Goal: Task Accomplishment & Management: Manage account settings

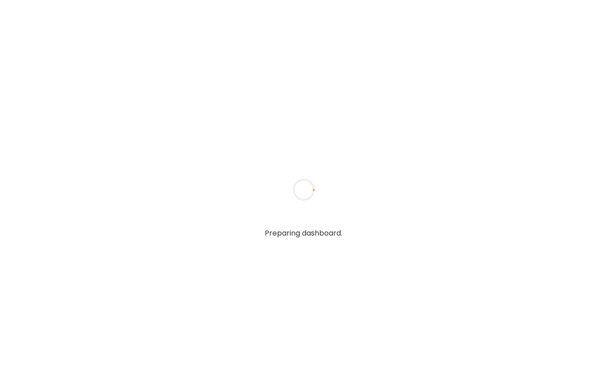
type input "**********"
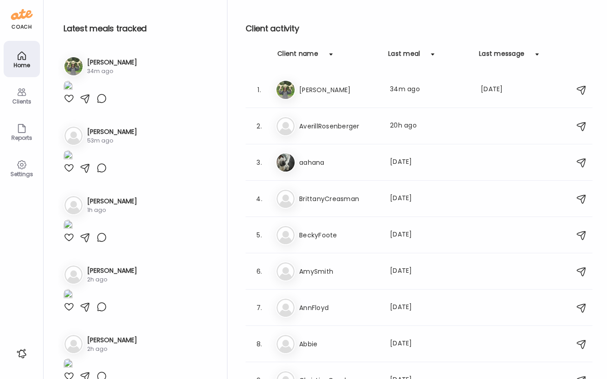
type input "**********"
click at [463, 45] on div "Client activity Client name Last meal Last message 1. Ar [PERSON_NAME] Last mea…" at bounding box center [418, 191] width 347 height 383
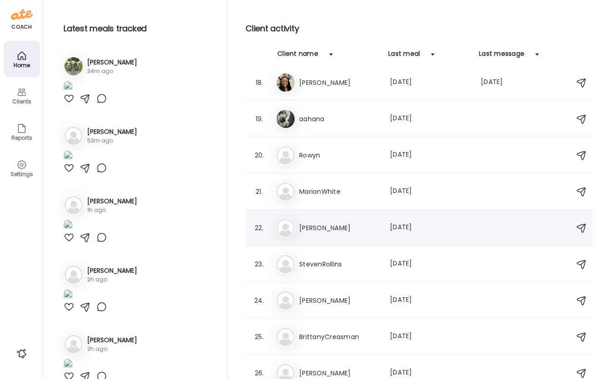
click at [381, 223] on div "Da [PERSON_NAME] Last meal: [DATE]" at bounding box center [419, 228] width 289 height 20
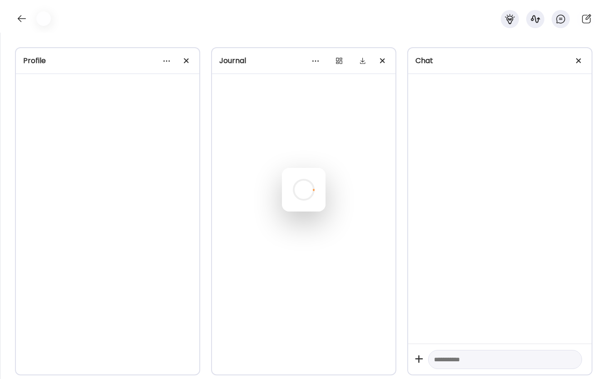
scroll to position [386, 0]
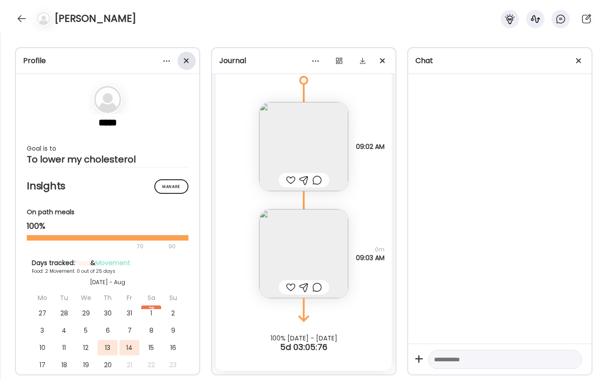
click at [186, 59] on span at bounding box center [186, 60] width 5 height 5
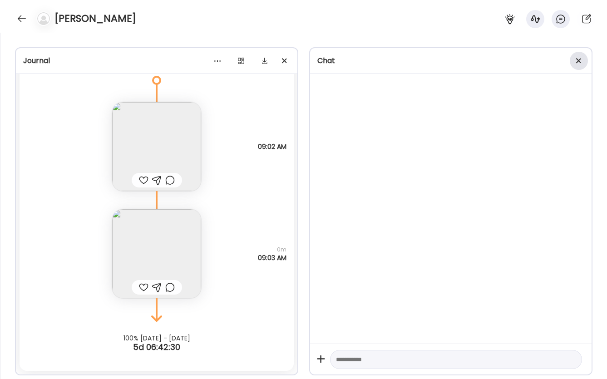
click at [576, 60] on div at bounding box center [578, 61] width 18 height 18
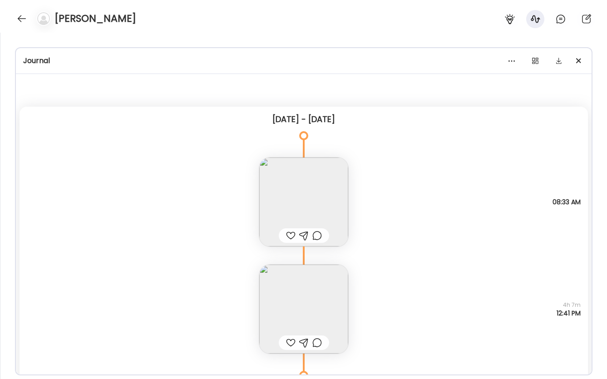
scroll to position [624, 0]
click at [299, 192] on img at bounding box center [303, 201] width 89 height 89
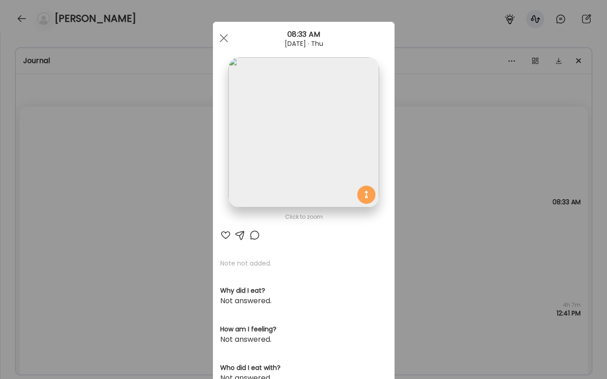
click at [357, 148] on img at bounding box center [303, 132] width 150 height 150
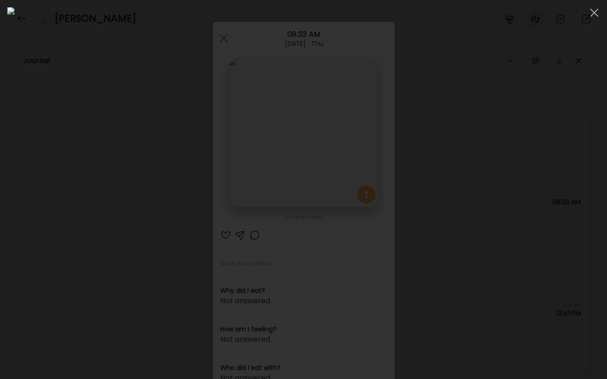
click at [535, 270] on div at bounding box center [303, 189] width 592 height 364
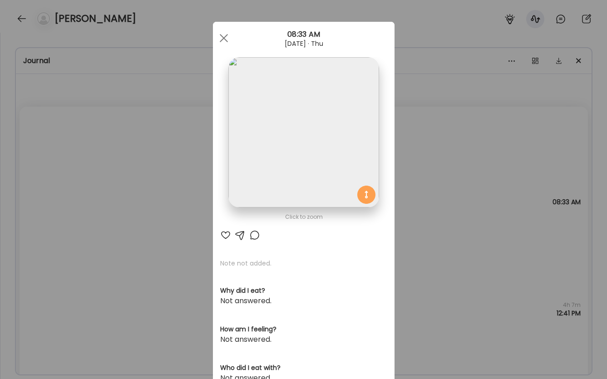
click at [322, 160] on img at bounding box center [303, 132] width 150 height 150
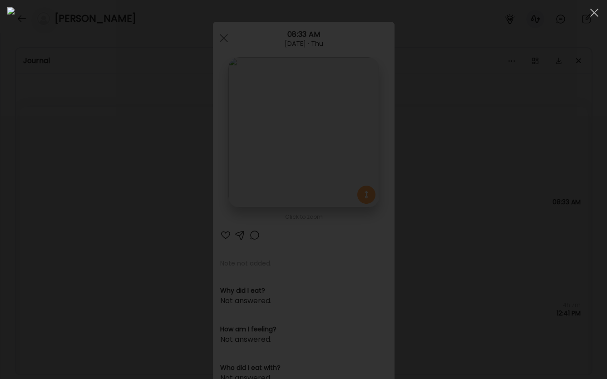
click at [567, 231] on div at bounding box center [303, 189] width 592 height 364
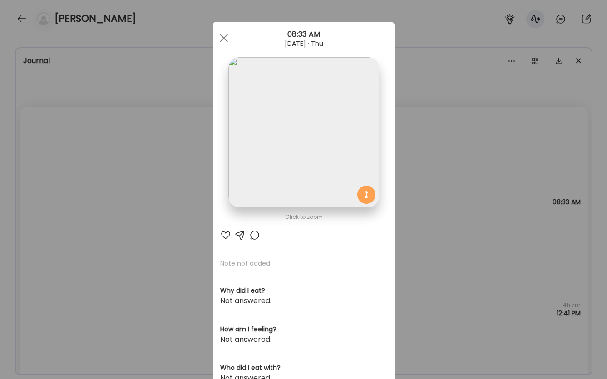
click at [470, 271] on div "Ate Coach Dashboard Wahoo! It’s official Take a moment to set up your Coach Pro…" at bounding box center [303, 189] width 607 height 379
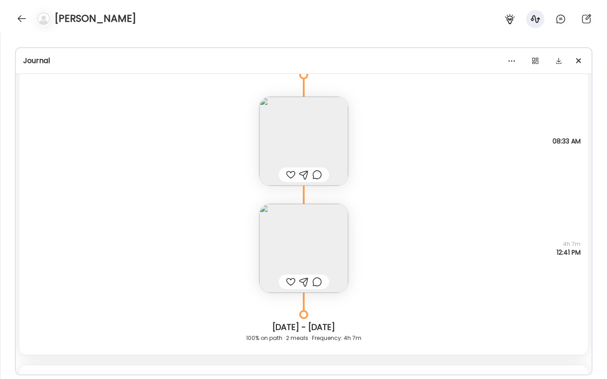
scroll to position [64, 0]
click at [335, 236] on img at bounding box center [303, 245] width 89 height 89
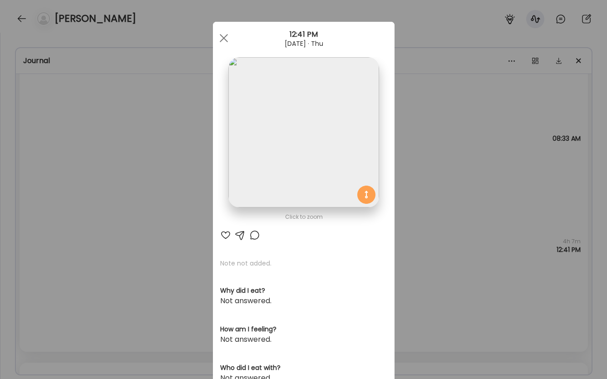
click at [319, 155] on img at bounding box center [303, 132] width 150 height 150
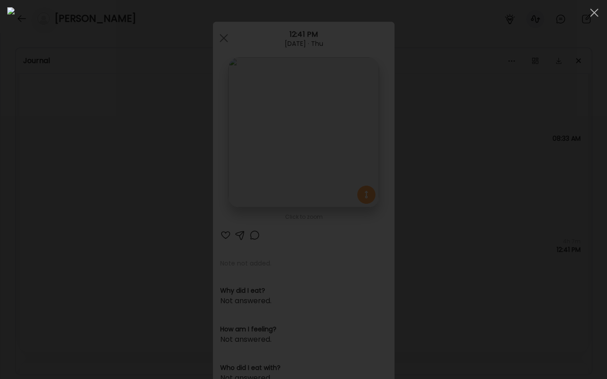
click at [535, 226] on div at bounding box center [303, 189] width 592 height 364
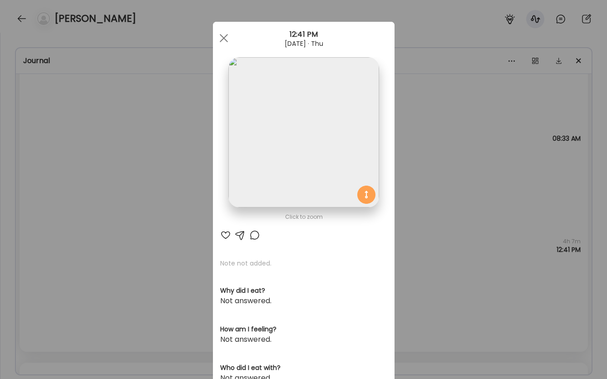
scroll to position [57, 0]
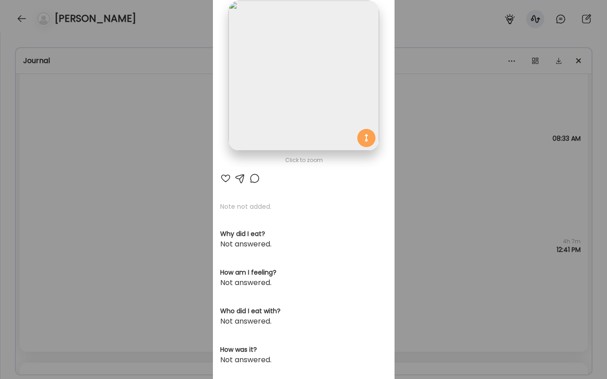
click at [461, 244] on div "Ate Coach Dashboard Wahoo! It’s official Take a moment to set up your Coach Pro…" at bounding box center [303, 189] width 607 height 379
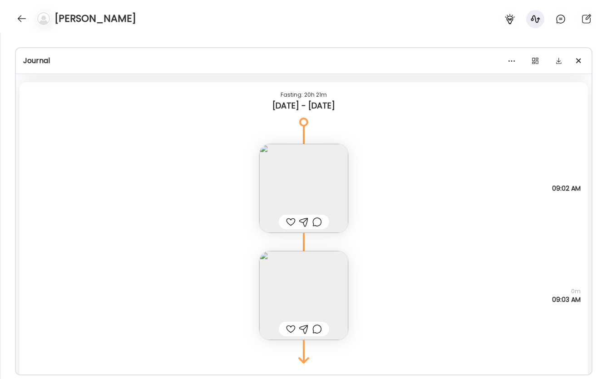
scroll to position [352, 0]
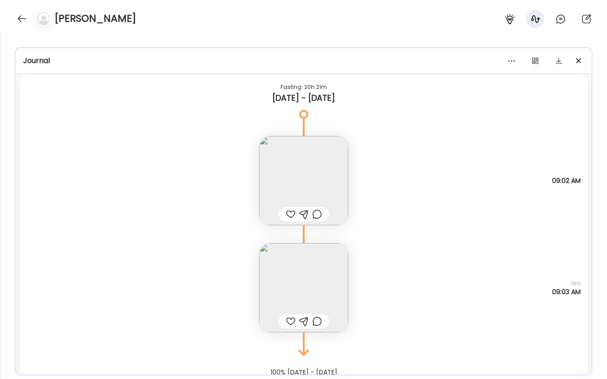
click at [325, 173] on img at bounding box center [303, 180] width 89 height 89
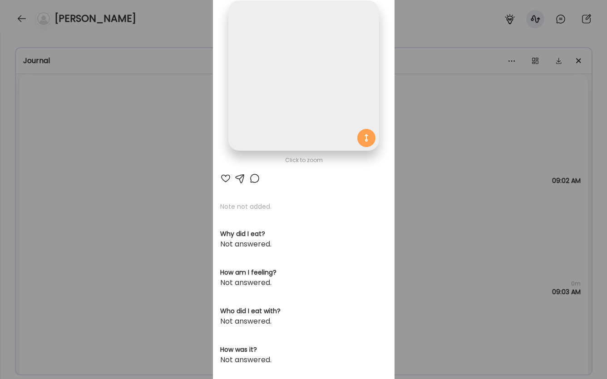
click at [302, 119] on img at bounding box center [303, 75] width 150 height 150
